Goal: Browse casually

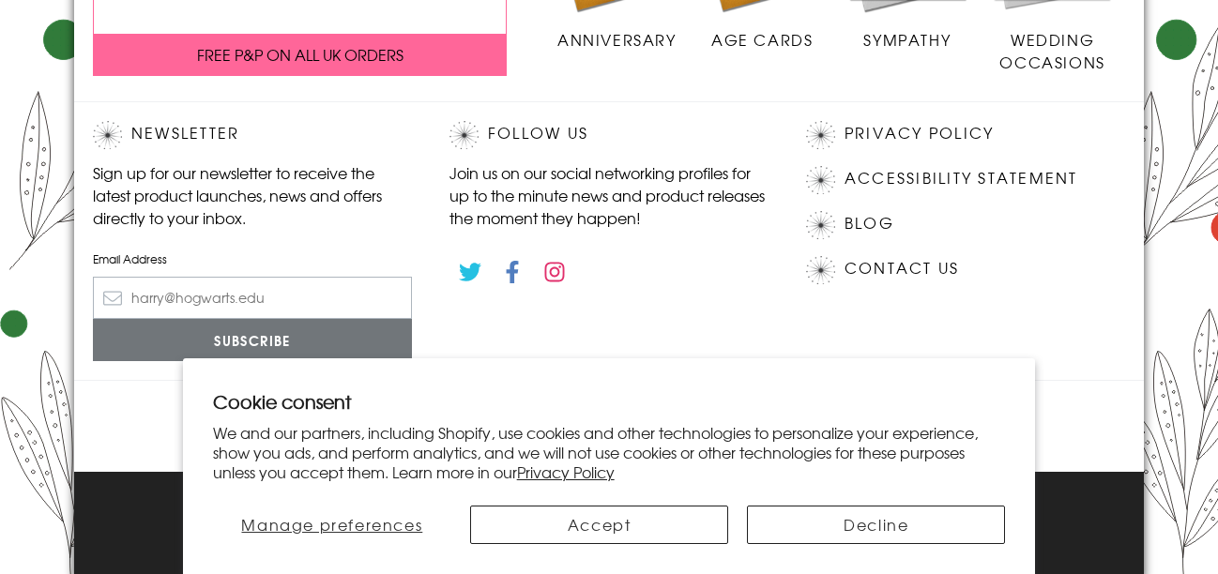
scroll to position [581, 0]
